Goal: Navigation & Orientation: Find specific page/section

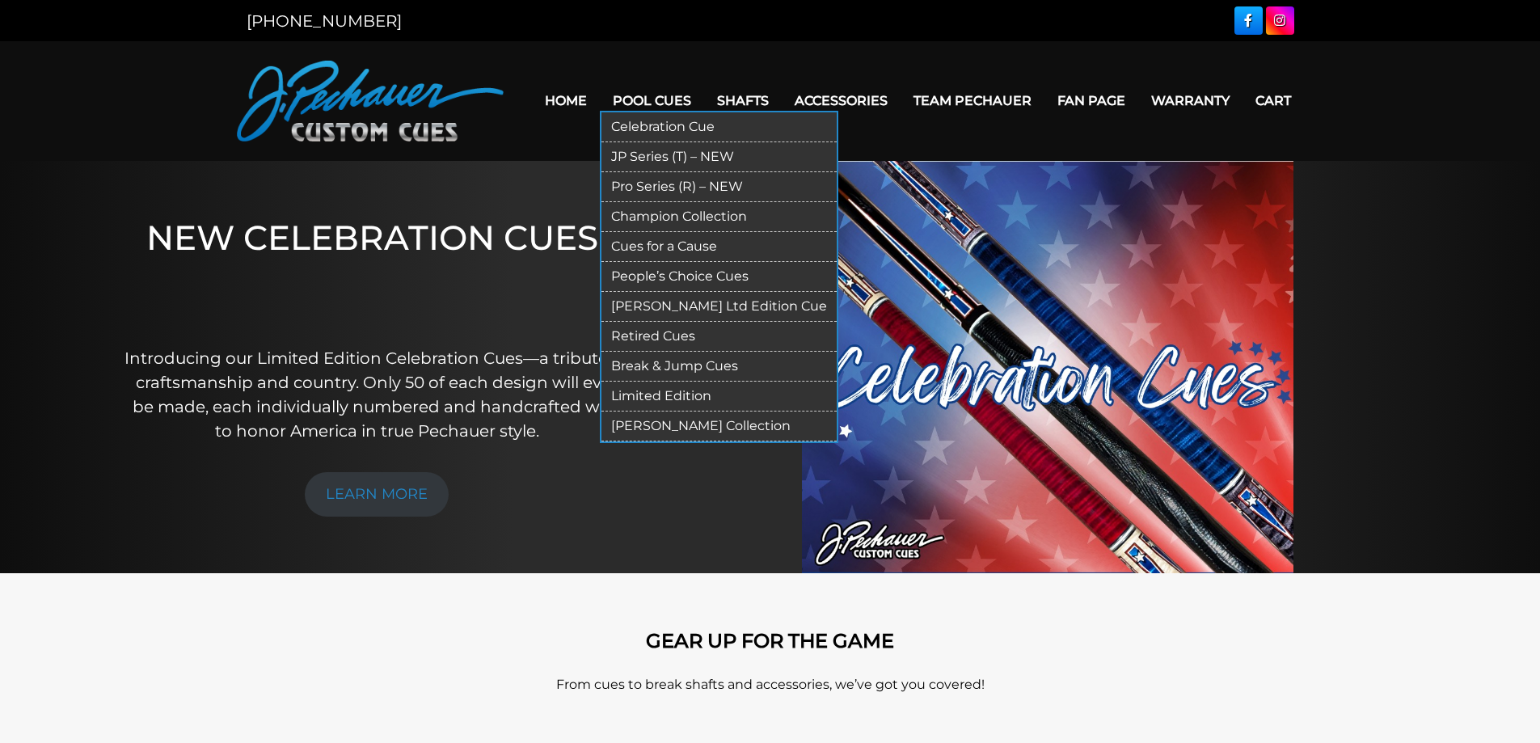
click at [665, 104] on link "Pool Cues" at bounding box center [652, 100] width 104 height 41
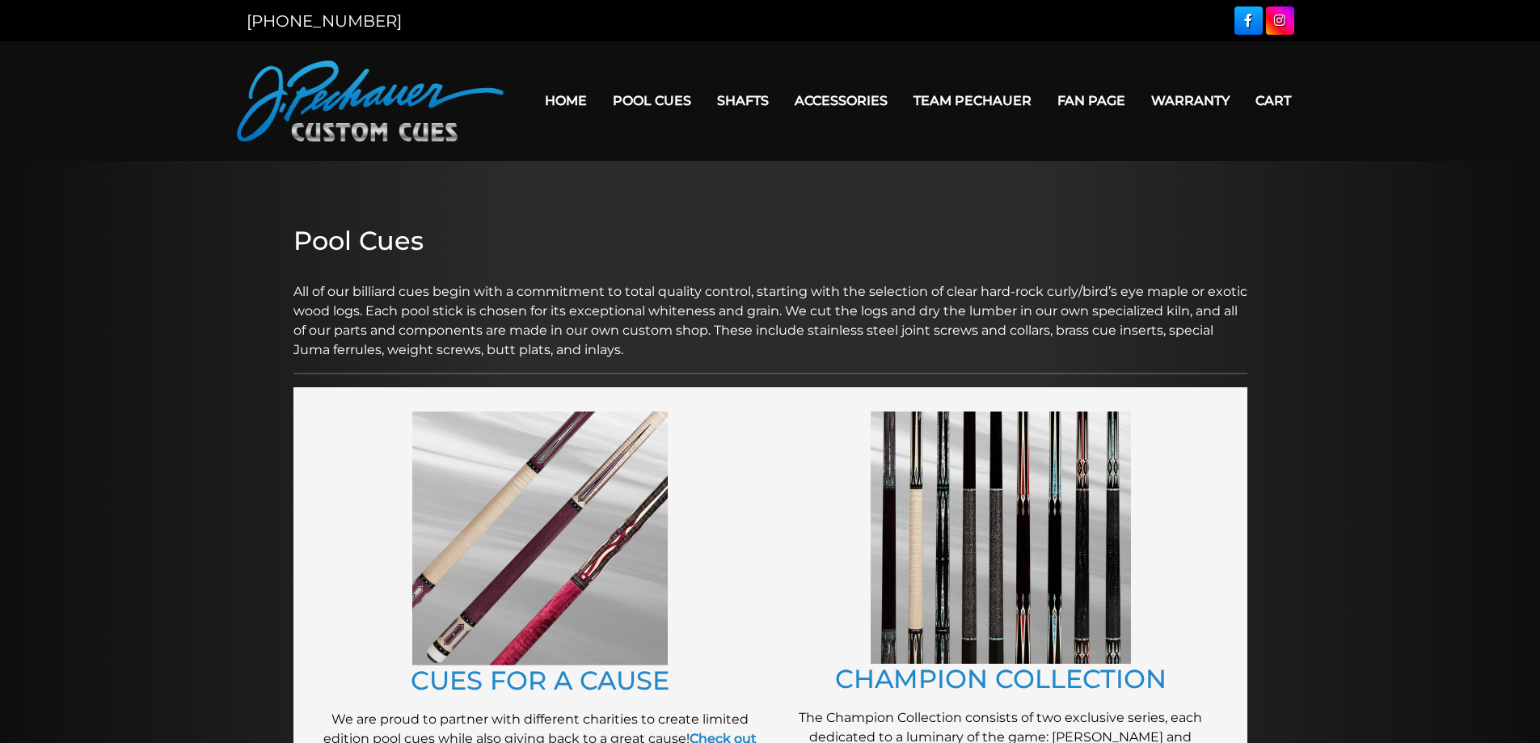
click at [1241, 10] on link at bounding box center [1249, 20] width 28 height 28
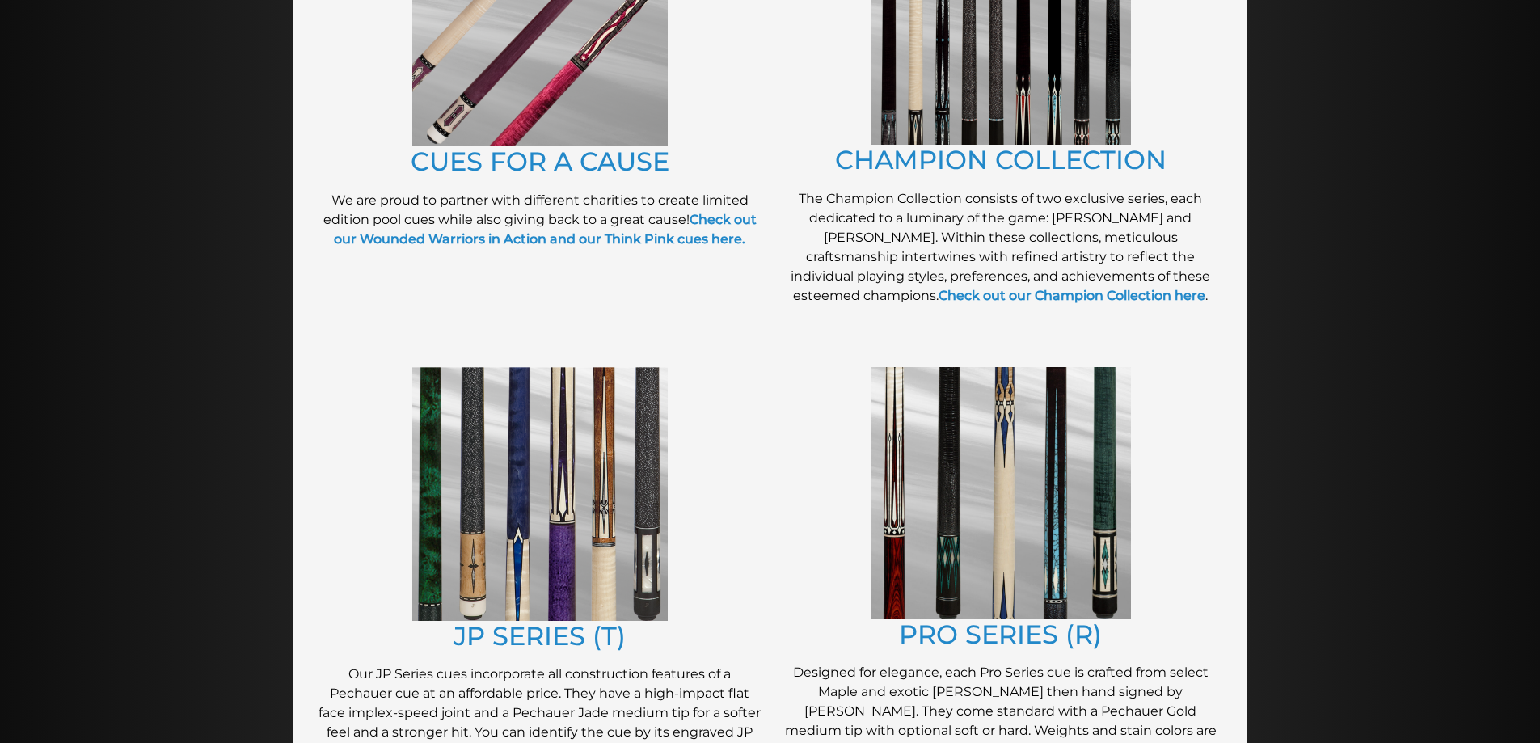
scroll to position [522, 0]
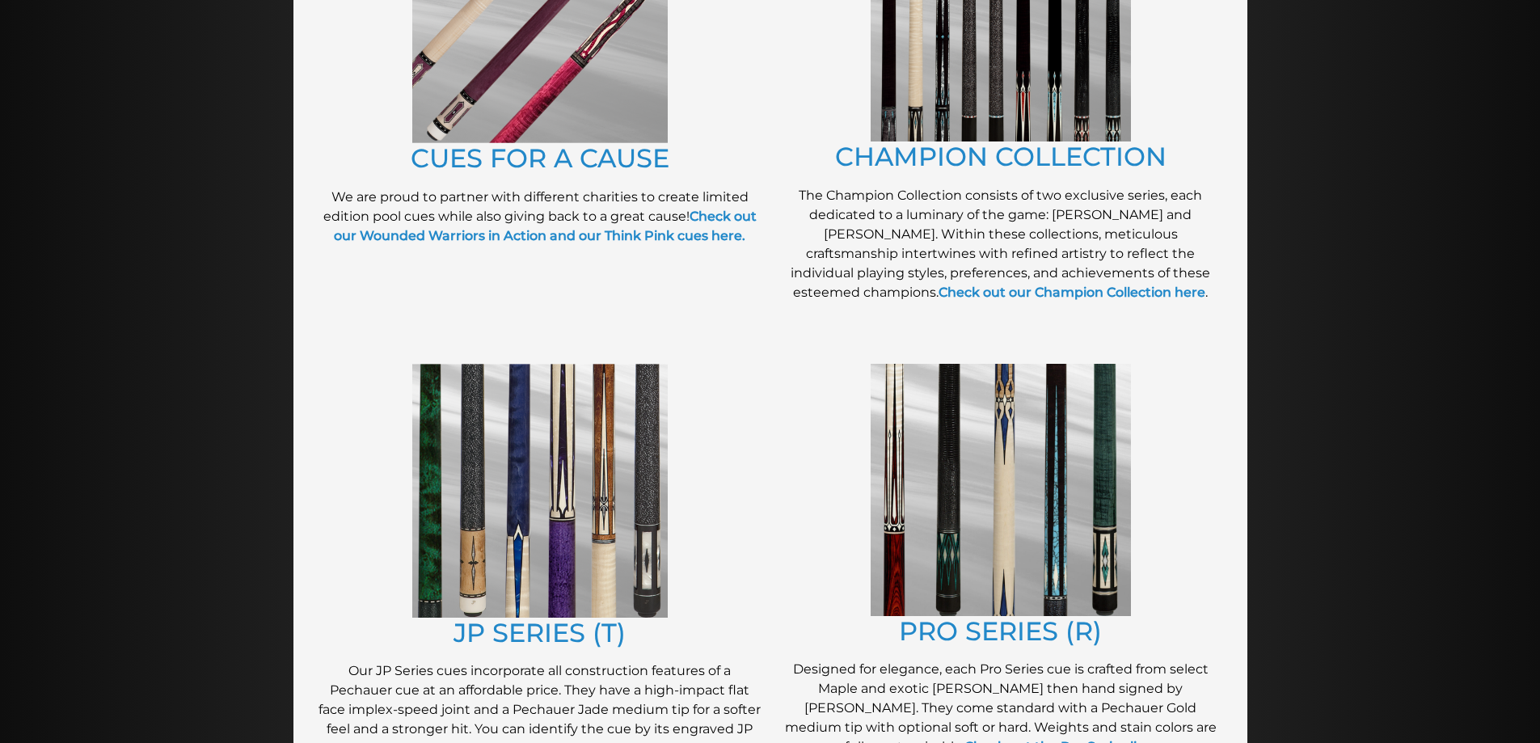
click at [568, 70] on img at bounding box center [540, 16] width 256 height 254
